Goal: Information Seeking & Learning: Learn about a topic

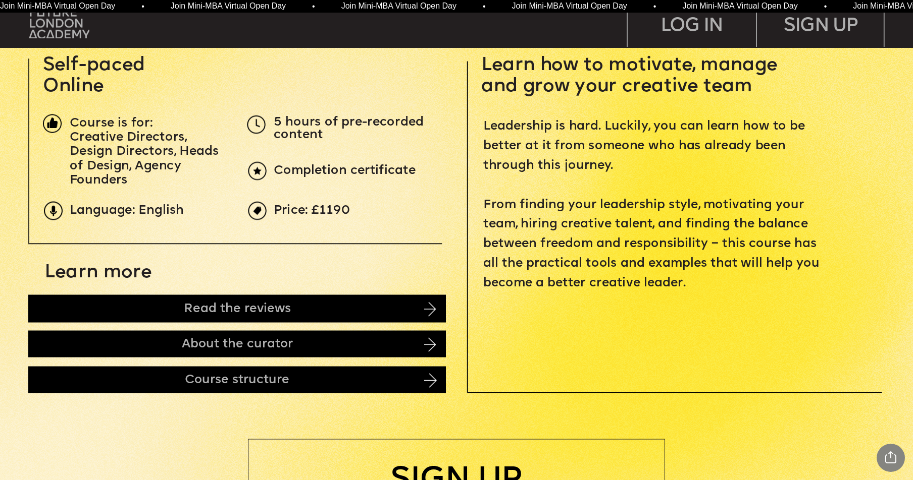
scroll to position [508, 0]
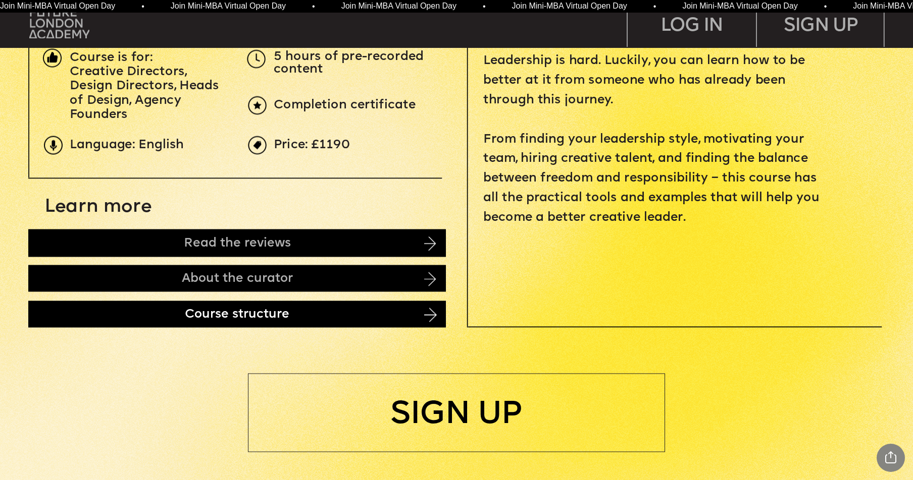
click at [333, 318] on div "Course structure" at bounding box center [236, 314] width 417 height 27
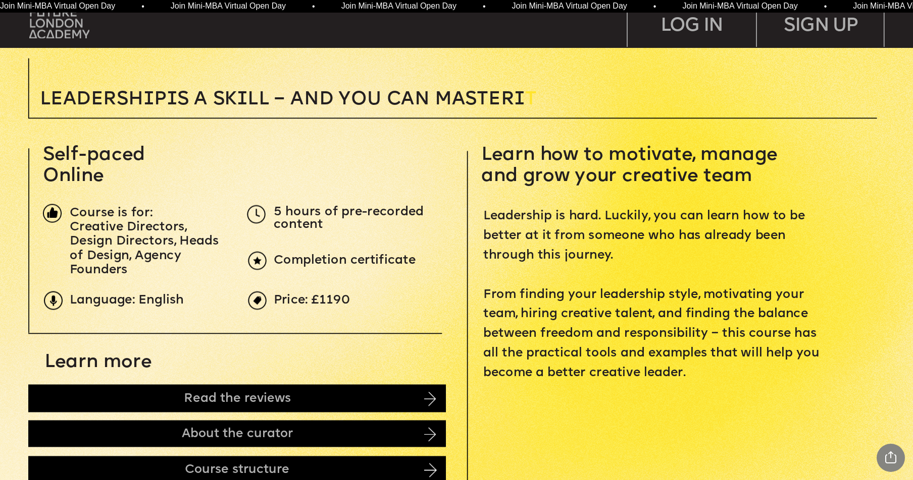
scroll to position [360, 0]
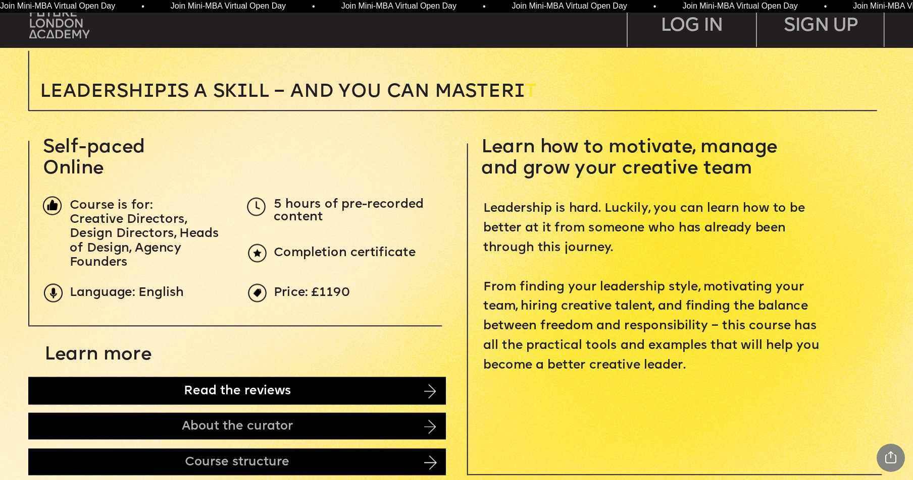
click at [164, 388] on div "Read the reviews" at bounding box center [236, 392] width 417 height 28
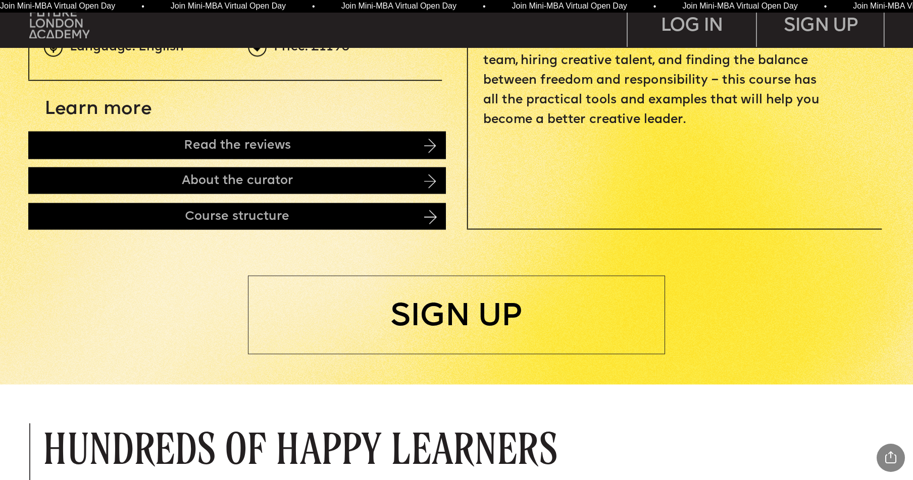
scroll to position [0, 0]
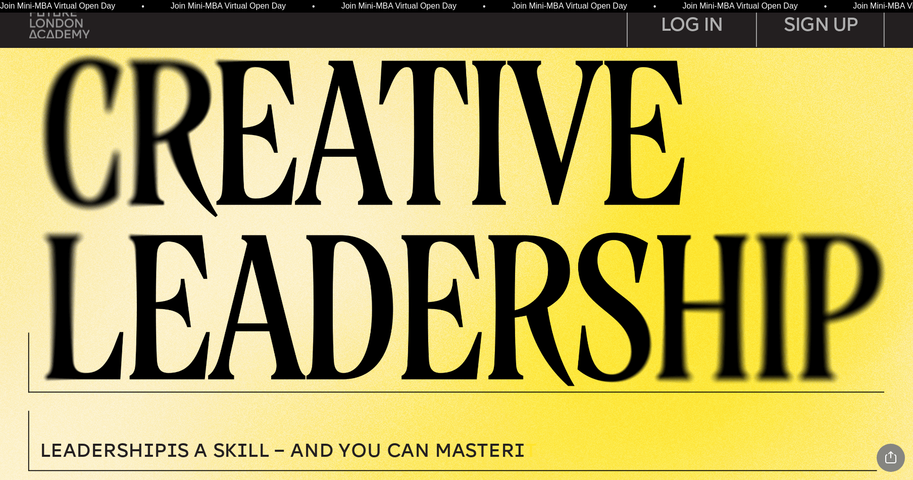
click at [43, 25] on img at bounding box center [59, 23] width 60 height 30
click at [62, 21] on img at bounding box center [59, 23] width 60 height 30
click at [50, 17] on img at bounding box center [59, 23] width 60 height 30
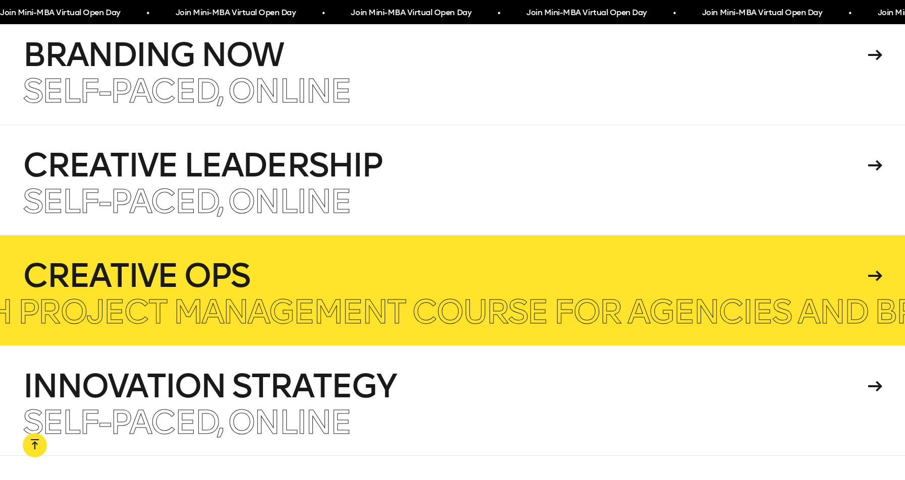
scroll to position [2613, 0]
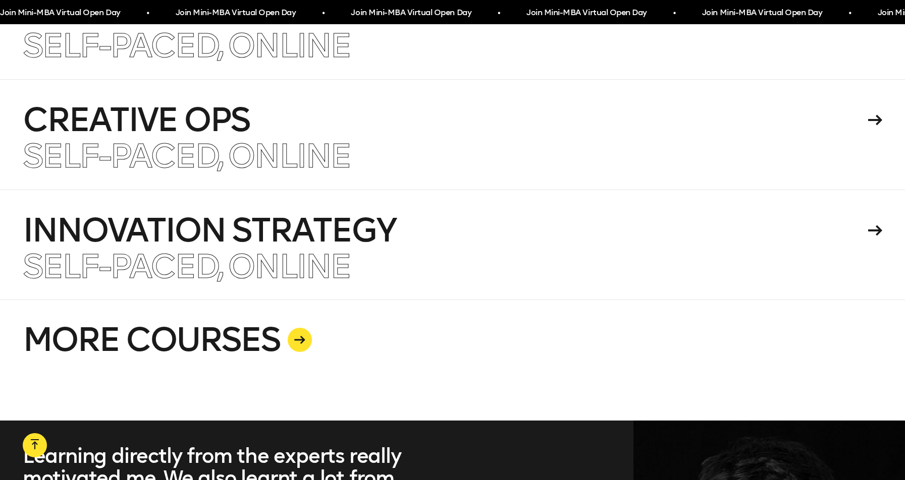
click at [297, 331] on div at bounding box center [300, 340] width 24 height 24
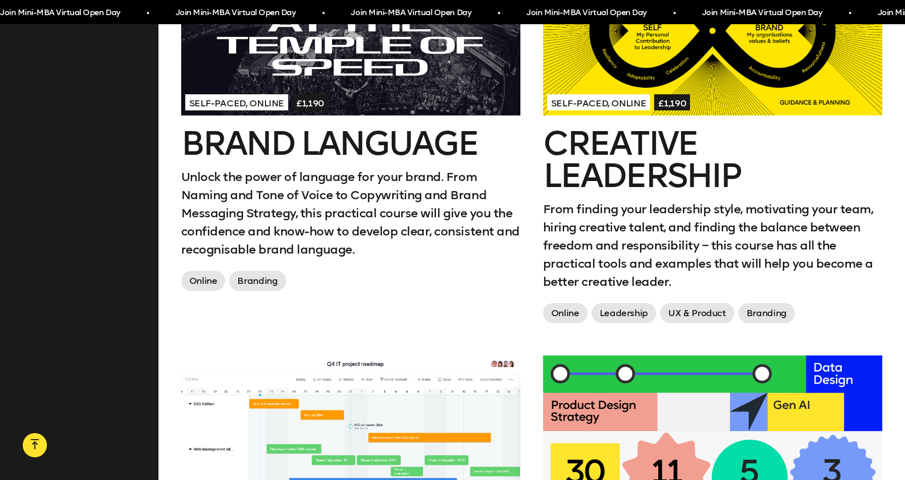
scroll to position [1343, 0]
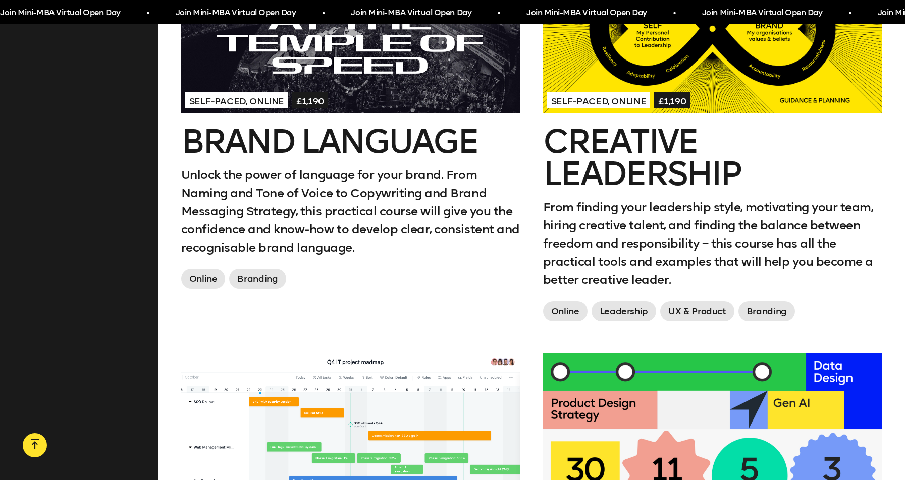
click at [699, 91] on div "Self-paced, Online £1,190" at bounding box center [712, 100] width 331 height 18
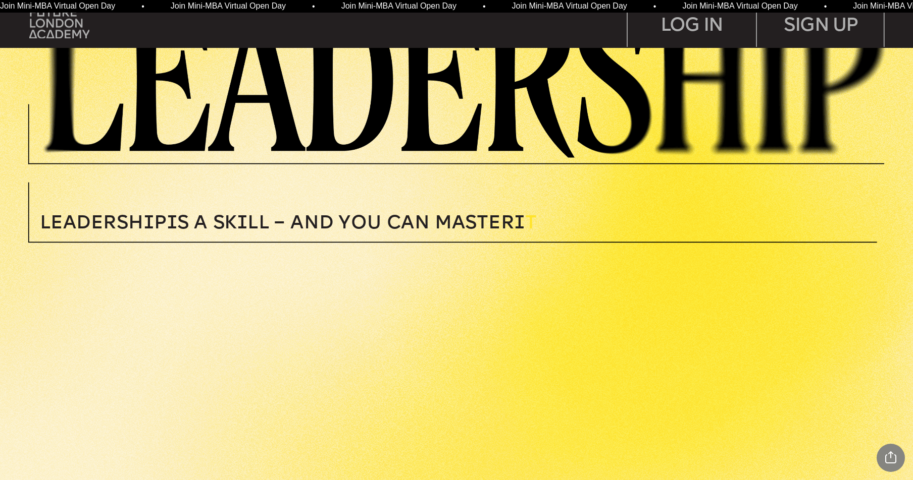
scroll to position [474, 0]
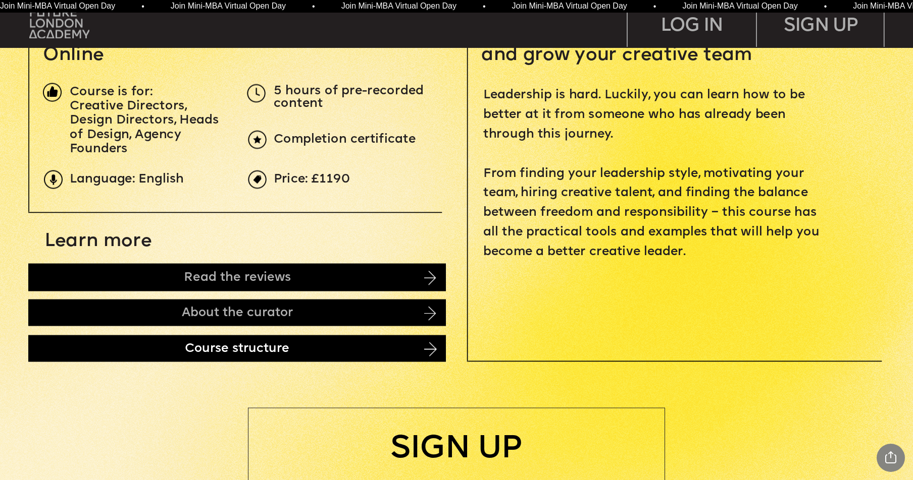
click at [247, 344] on div "Course structure" at bounding box center [236, 348] width 417 height 27
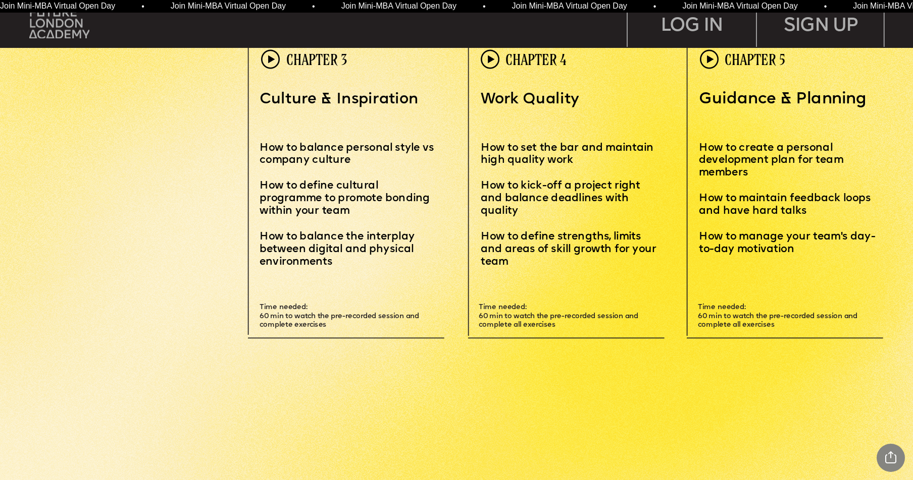
scroll to position [3003, 0]
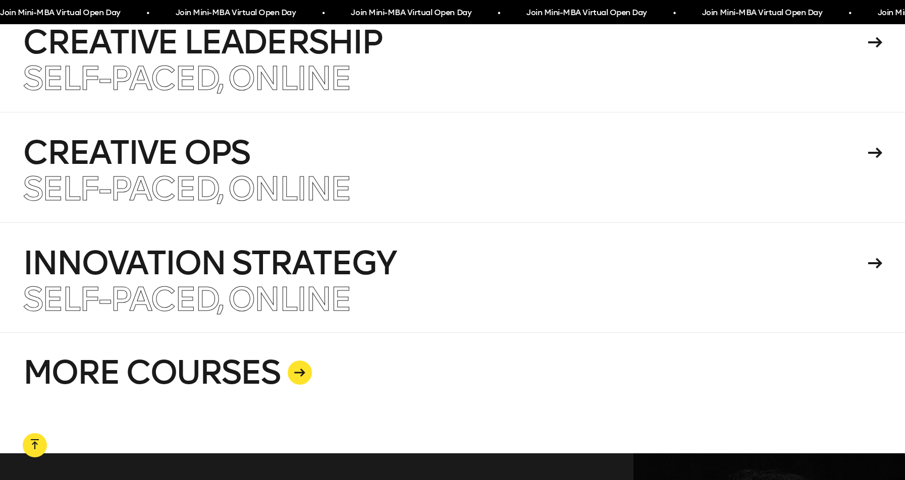
scroll to position [2583, 0]
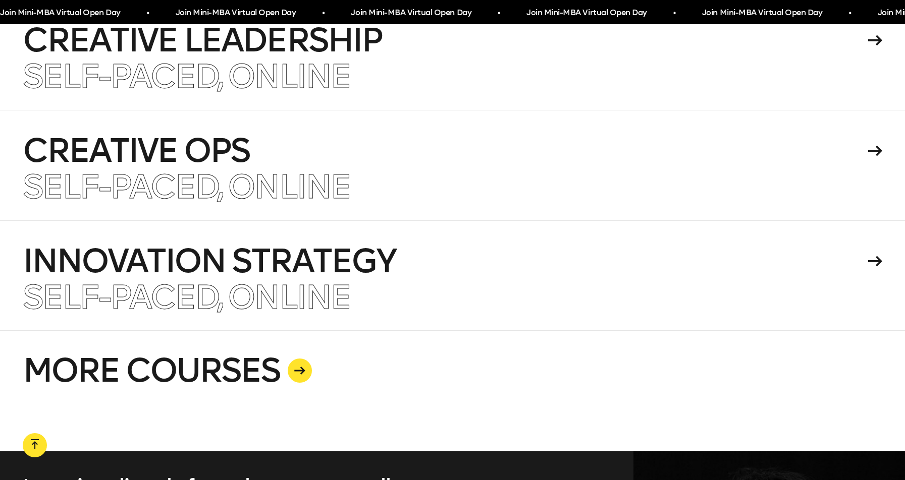
click at [297, 367] on icon at bounding box center [299, 371] width 11 height 8
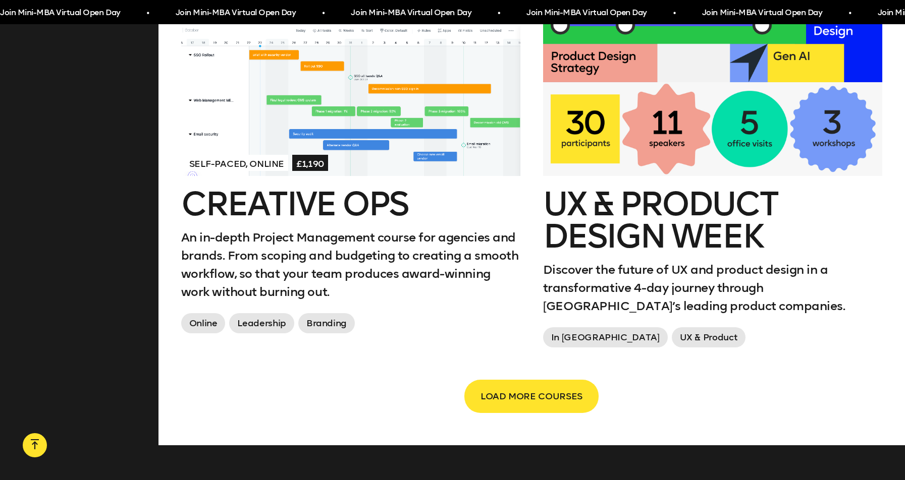
scroll to position [1734, 0]
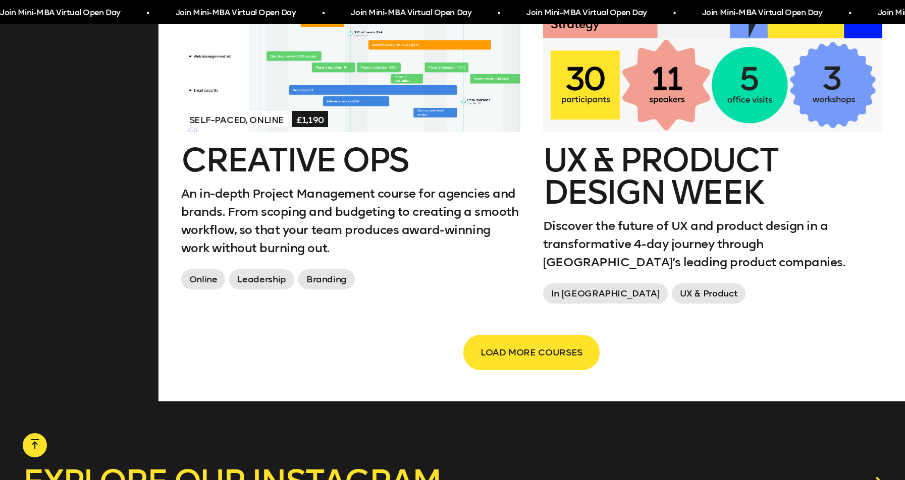
click at [505, 343] on span "LOAD MORE COURSES" at bounding box center [531, 352] width 102 height 19
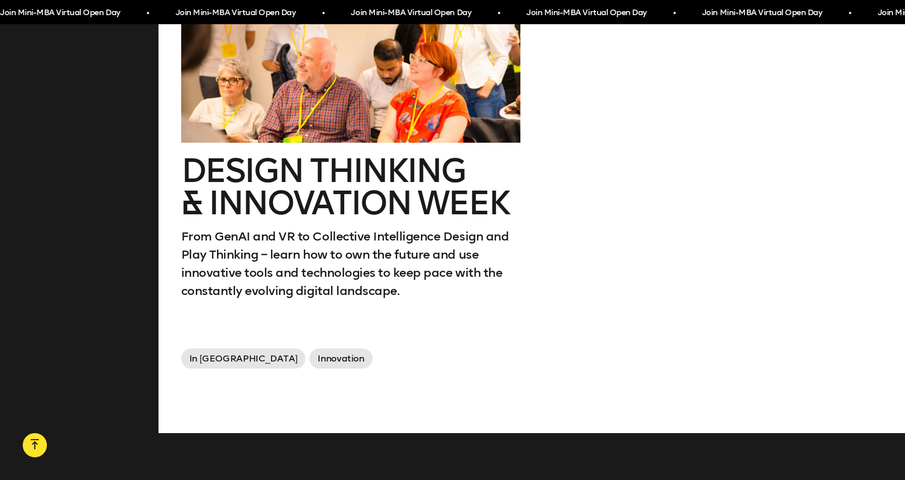
scroll to position [2687, 0]
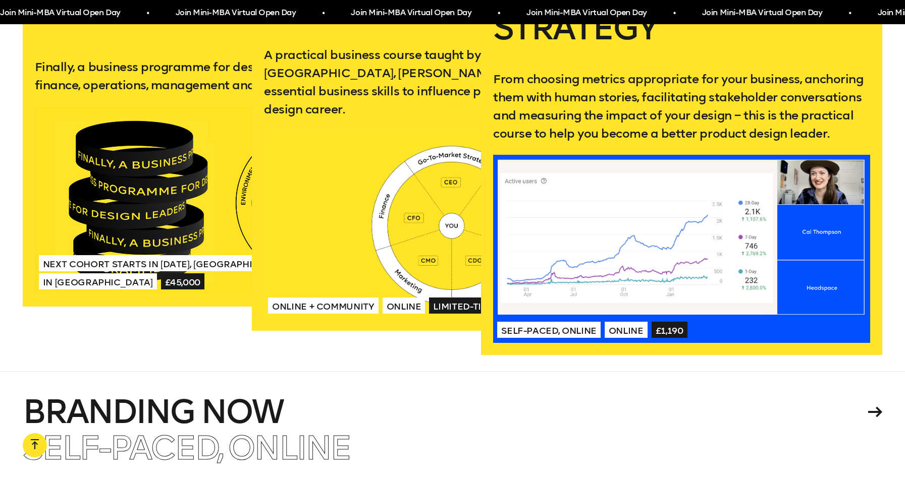
scroll to position [2099, 0]
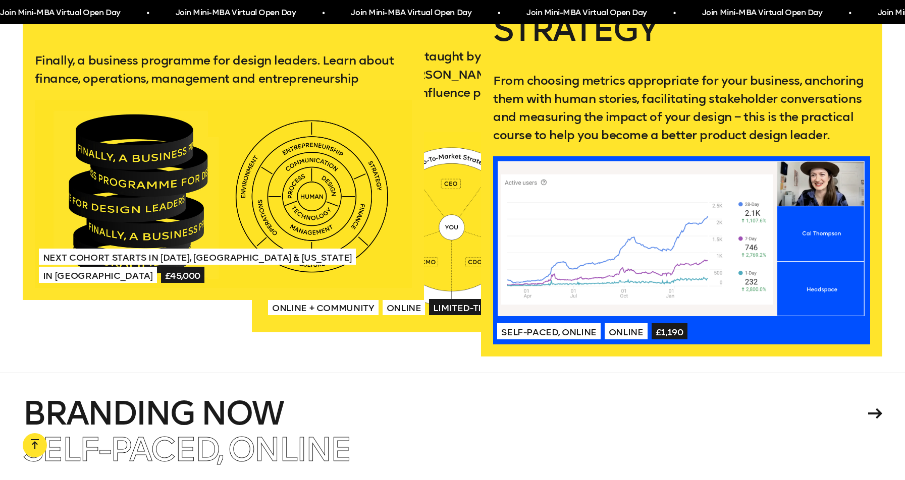
click at [115, 178] on div at bounding box center [223, 194] width 377 height 188
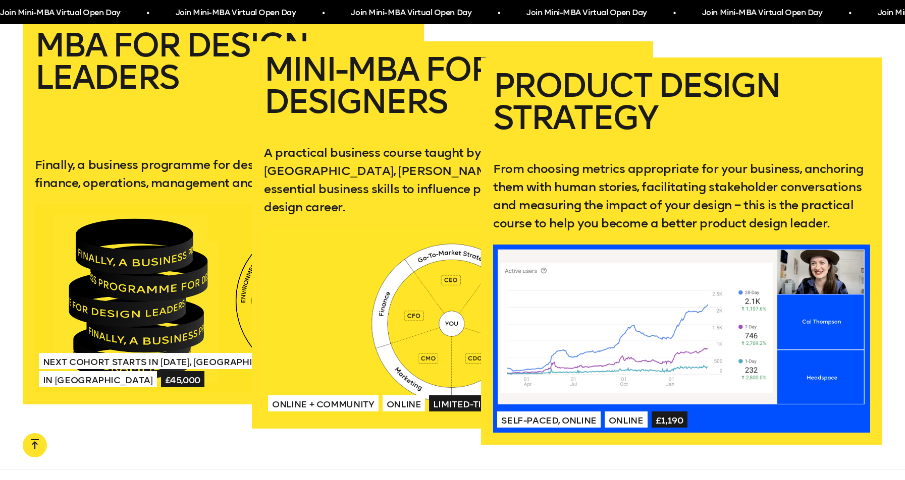
scroll to position [2015, 0]
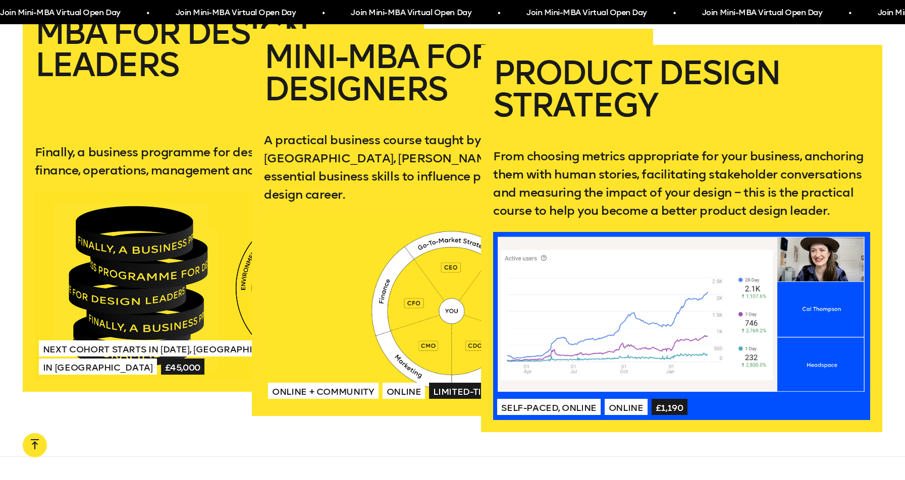
click at [678, 172] on p "From choosing metrics appropriate for your business, anchoring them with human …" at bounding box center [681, 183] width 377 height 73
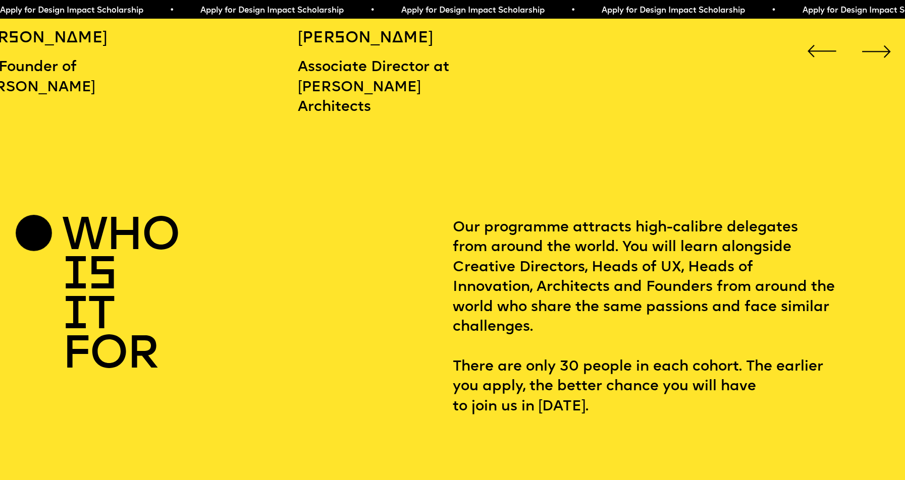
scroll to position [1664, 0]
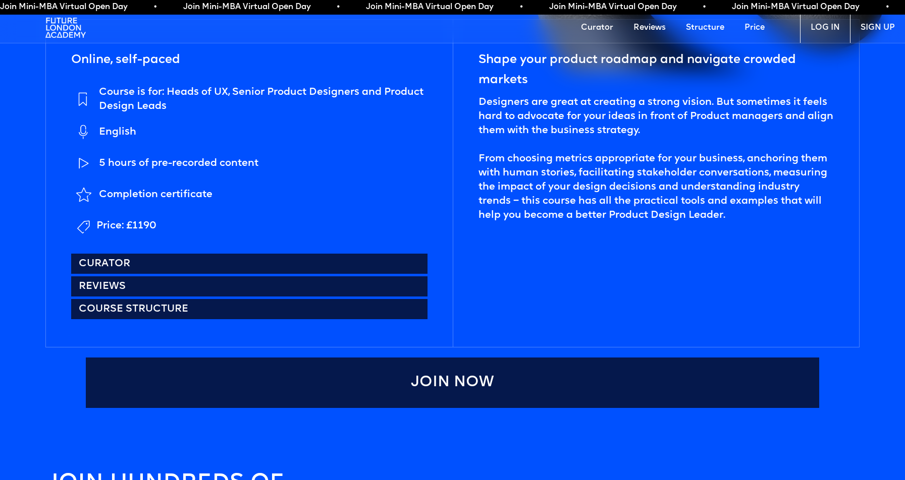
scroll to position [533, 0]
